Goal: Book appointment/travel/reservation

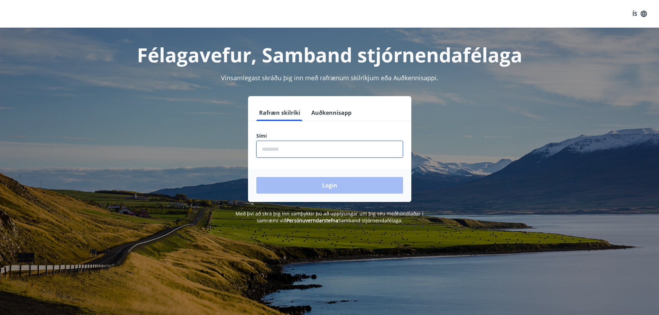
click at [325, 150] on input "phone" at bounding box center [329, 149] width 147 height 17
type input "********"
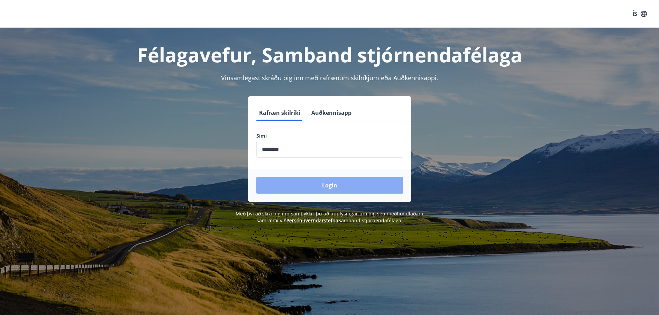
click at [317, 189] on button "Login" at bounding box center [329, 185] width 147 height 17
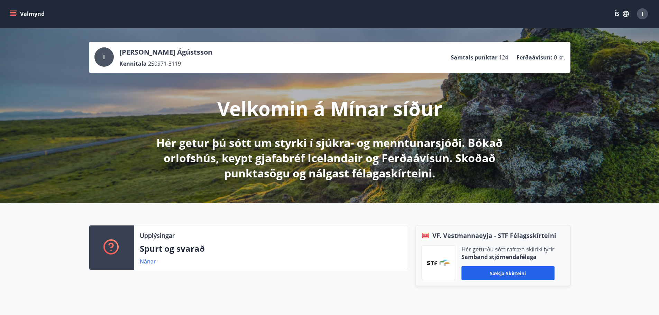
click at [12, 13] on icon "menu" at bounding box center [13, 13] width 7 height 7
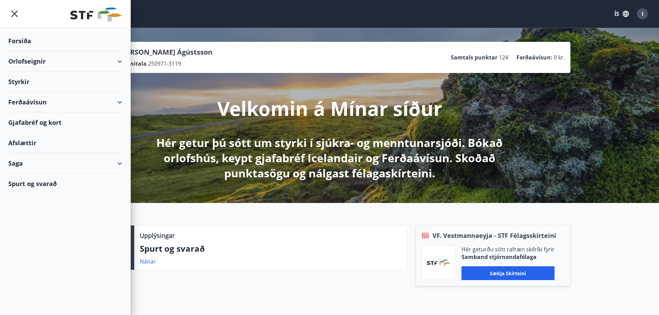
click at [38, 59] on div "Orlofseignir" at bounding box center [65, 61] width 114 height 20
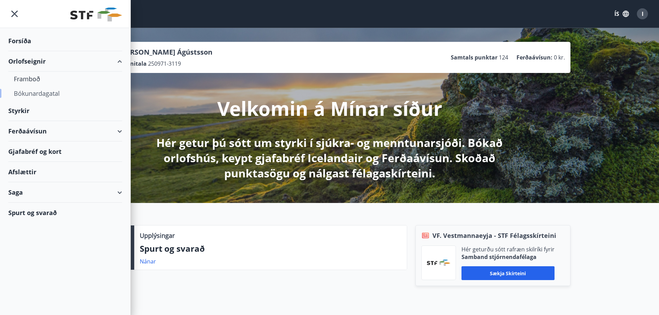
click at [36, 94] on div "Bókunardagatal" at bounding box center [65, 93] width 103 height 15
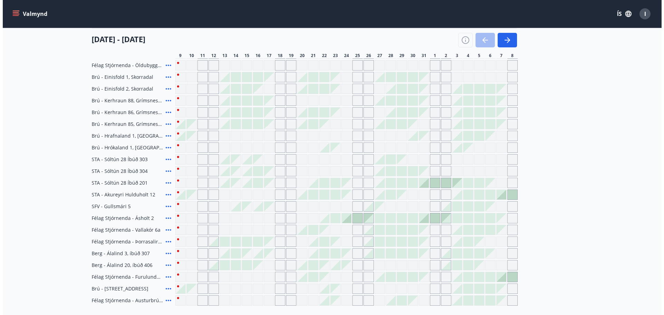
scroll to position [173, 0]
click at [166, 157] on icon at bounding box center [166, 159] width 8 height 8
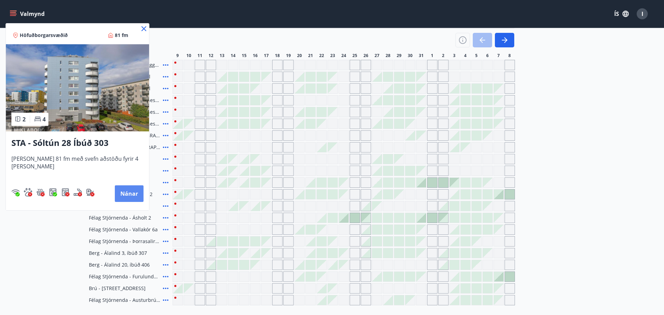
click at [118, 189] on button "Nánar" at bounding box center [129, 193] width 29 height 17
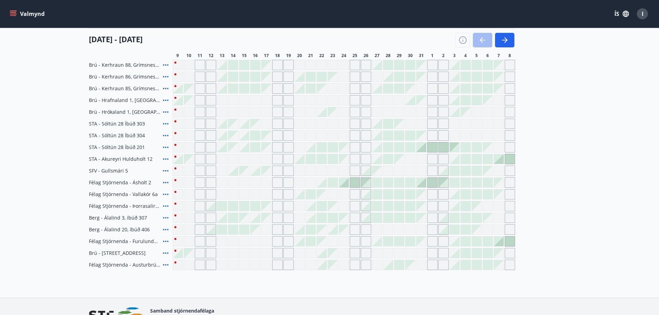
scroll to position [209, 0]
click at [301, 124] on div "Gráir dagar eru ekki bókanlegir" at bounding box center [299, 123] width 10 height 10
click at [299, 122] on div "Gráir dagar eru ekki bókanlegir" at bounding box center [299, 123] width 10 height 10
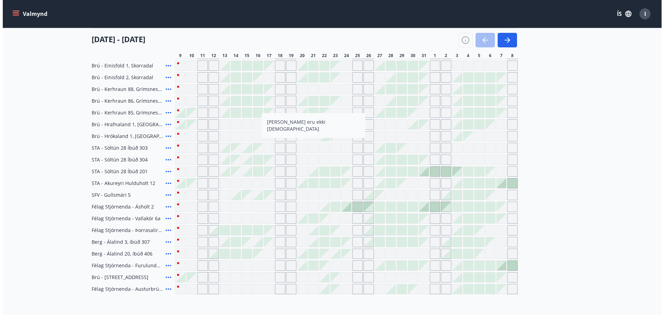
scroll to position [208, 0]
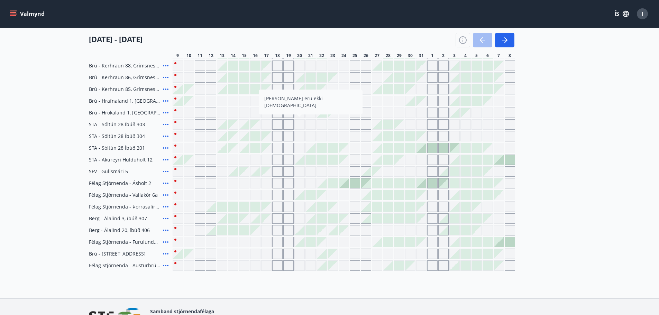
click at [167, 194] on icon at bounding box center [166, 195] width 8 height 8
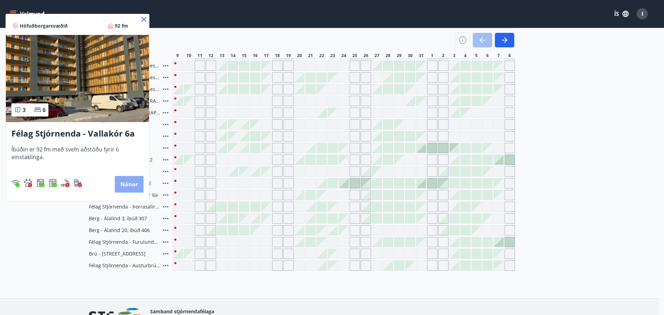
click at [130, 182] on button "Nánar" at bounding box center [129, 184] width 29 height 17
